Goal: Task Accomplishment & Management: Complete application form

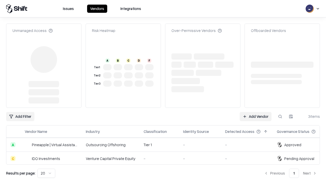
click at [256, 112] on link "Add Vendor" at bounding box center [256, 116] width 32 height 9
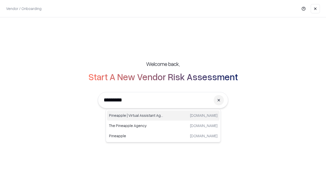
click at [163, 115] on div "Pineapple | Virtual Assistant Agency [DOMAIN_NAME]" at bounding box center [163, 115] width 113 height 10
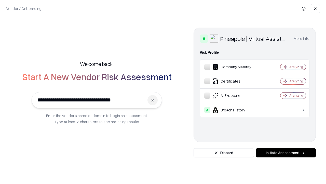
type input "**********"
click at [286, 152] on button "Initiate Assessment" at bounding box center [286, 152] width 60 height 9
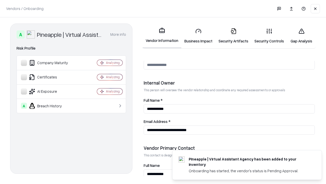
scroll to position [264, 0]
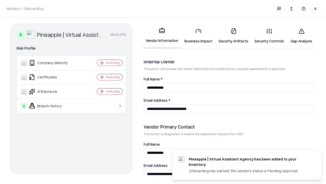
click at [199, 36] on link "Business Impact" at bounding box center [199, 36] width 34 height 24
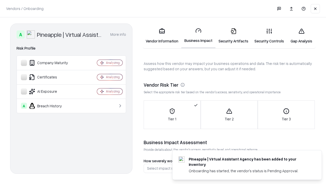
click at [302, 36] on link "Gap Analysis" at bounding box center [301, 36] width 29 height 24
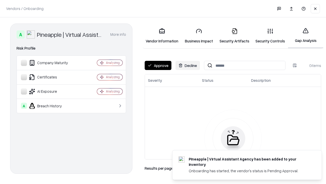
click at [158, 65] on button "Approve" at bounding box center [158, 65] width 27 height 9
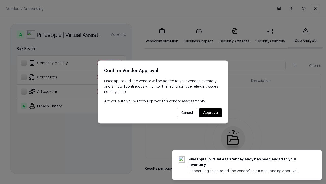
click at [211, 112] on button "Approve" at bounding box center [210, 112] width 23 height 9
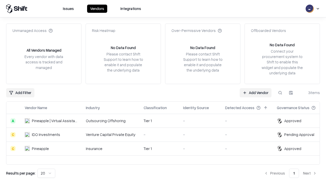
type input "**********"
click at [256, 92] on link "Add Vendor" at bounding box center [256, 92] width 32 height 9
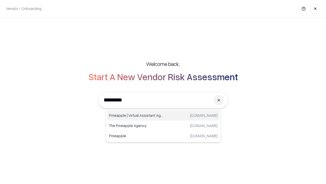
click at [163, 115] on div "Pineapple | Virtual Assistant Agency [DOMAIN_NAME]" at bounding box center [163, 115] width 113 height 10
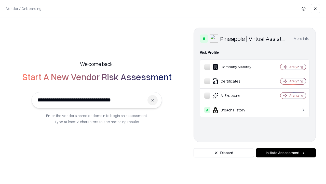
type input "**********"
click at [286, 152] on button "Initiate Assessment" at bounding box center [286, 152] width 60 height 9
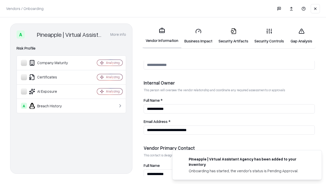
scroll to position [264, 0]
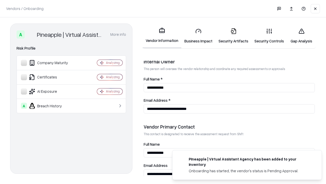
click at [302, 36] on link "Gap Analysis" at bounding box center [301, 36] width 29 height 24
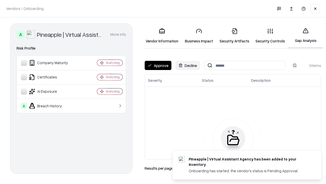
click at [158, 65] on button "Approve" at bounding box center [158, 65] width 27 height 9
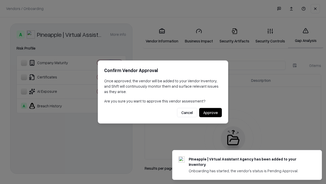
click at [211, 112] on button "Approve" at bounding box center [210, 112] width 23 height 9
